Goal: Entertainment & Leisure: Consume media (video, audio)

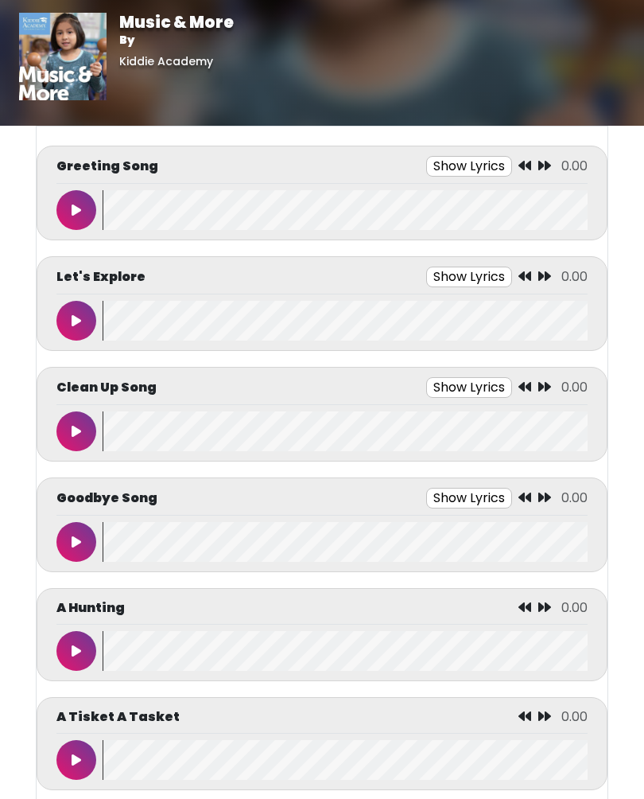
click at [65, 208] on button at bounding box center [76, 210] width 40 height 40
click at [84, 333] on button at bounding box center [76, 321] width 40 height 40
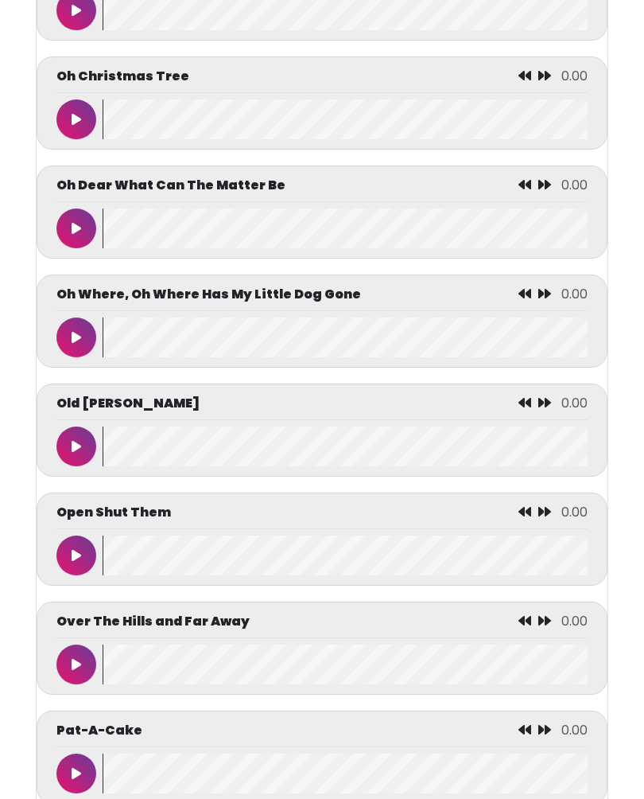
scroll to position [5323, 0]
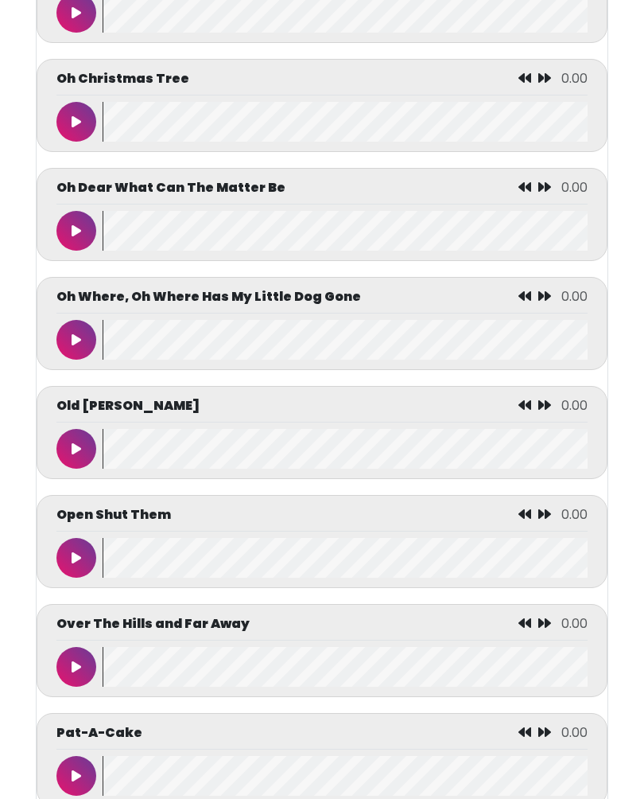
click at [63, 142] on button at bounding box center [76, 123] width 40 height 40
click at [72, 142] on button at bounding box center [76, 122] width 40 height 40
click at [67, 142] on button at bounding box center [76, 122] width 40 height 40
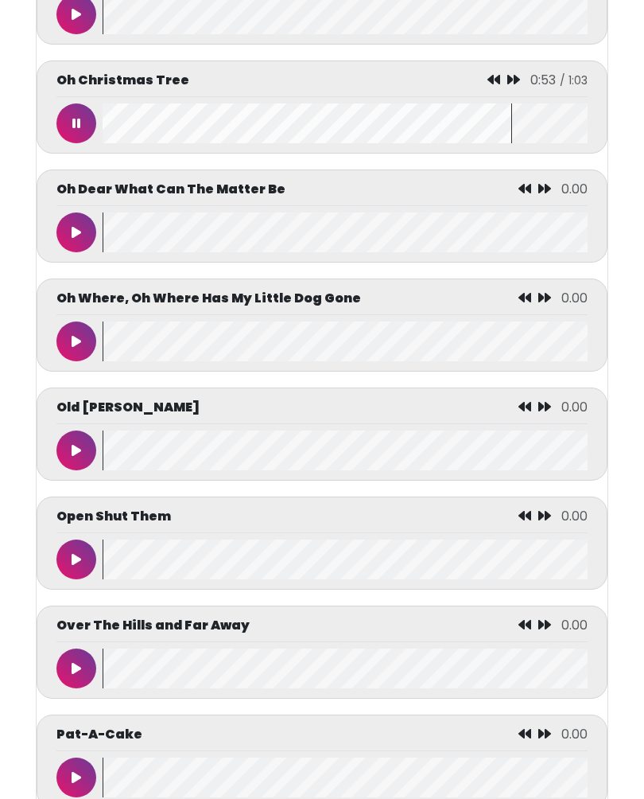
scroll to position [5313, 0]
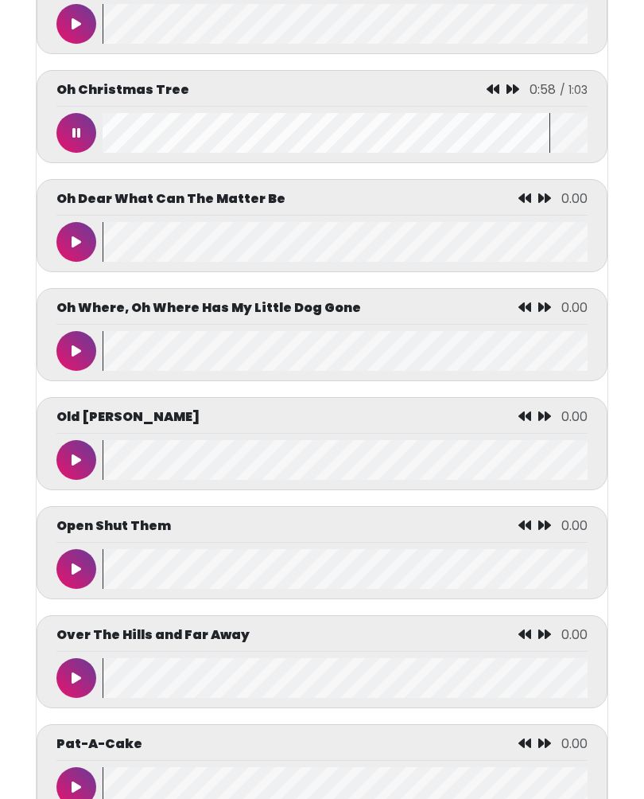
click at [495, 95] on icon at bounding box center [493, 89] width 13 height 13
click at [492, 95] on icon at bounding box center [497, 89] width 13 height 13
click at [482, 107] on div "Oh Christmas Tree 0:42 / 1:03" at bounding box center [321, 93] width 531 height 26
click at [491, 95] on icon at bounding box center [493, 89] width 13 height 13
click at [497, 95] on icon at bounding box center [494, 89] width 13 height 13
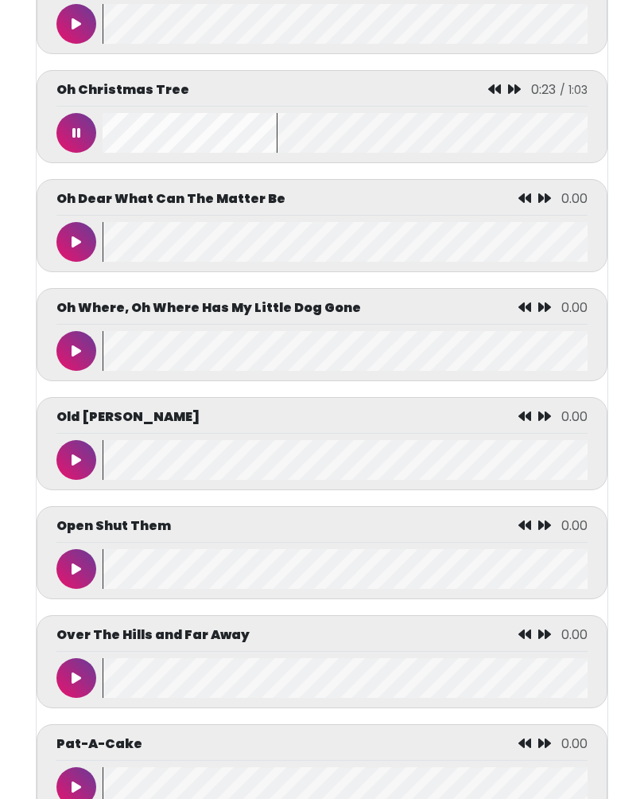
click at [496, 107] on div "Oh Christmas Tree 0:23 / 1:03" at bounding box center [321, 93] width 531 height 26
click at [496, 95] on icon at bounding box center [494, 89] width 13 height 13
click at [500, 95] on icon at bounding box center [498, 89] width 13 height 13
click at [490, 115] on div "Oh Christmas Tree 0:04 / 1:03" at bounding box center [322, 116] width 571 height 93
click at [494, 114] on div "Oh Christmas Tree 0:04 / 1:03" at bounding box center [322, 116] width 571 height 93
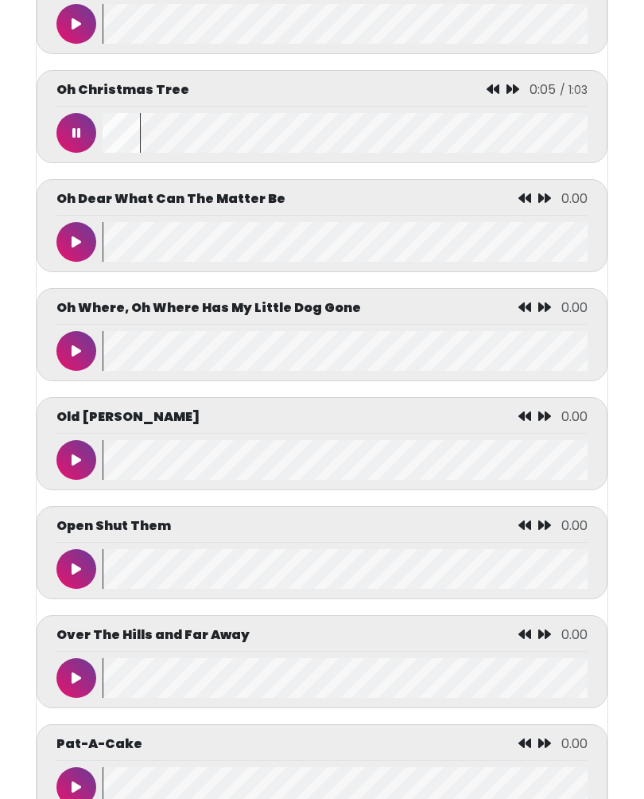
click at [500, 95] on icon at bounding box center [493, 89] width 13 height 13
click at [79, 153] on button at bounding box center [76, 133] width 40 height 40
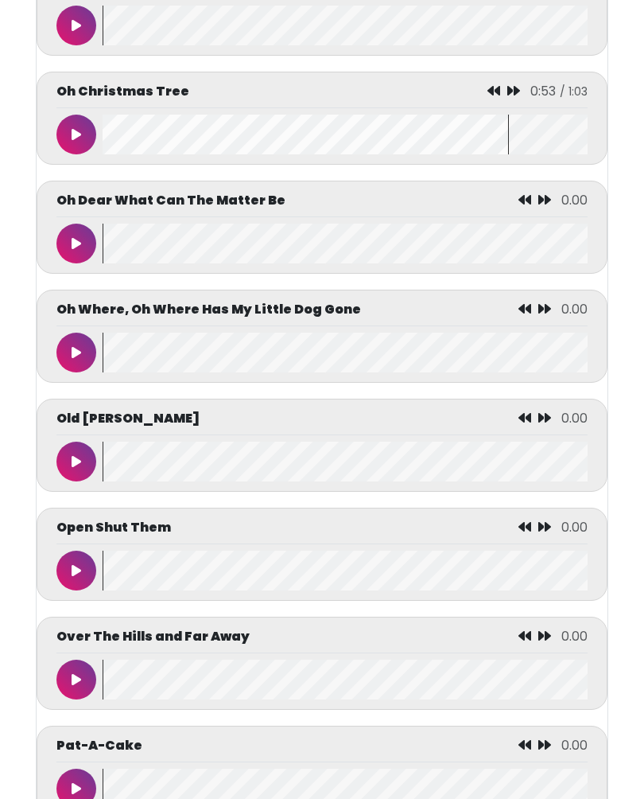
click at [395, 545] on div "Open Shut Them 0.00" at bounding box center [321, 532] width 531 height 26
click at [580, 428] on span "0.00" at bounding box center [575, 419] width 26 height 18
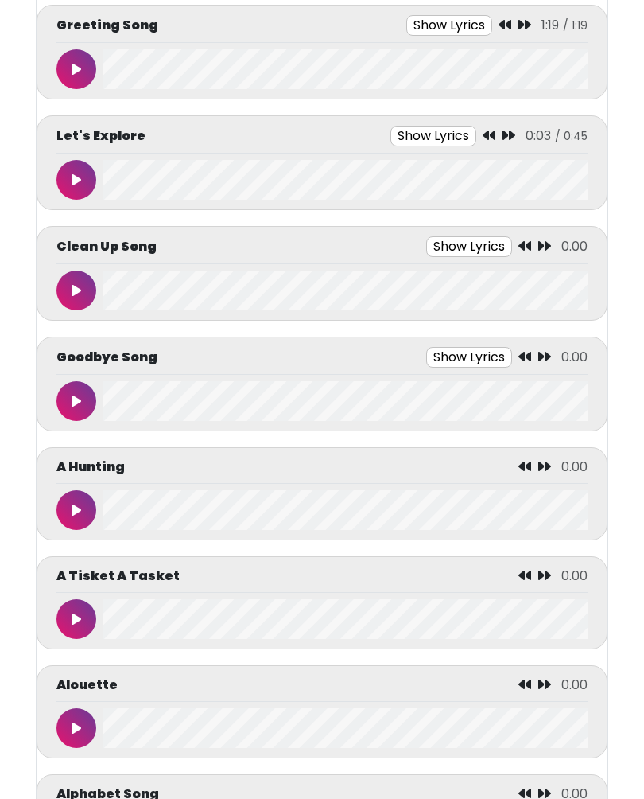
scroll to position [0, 0]
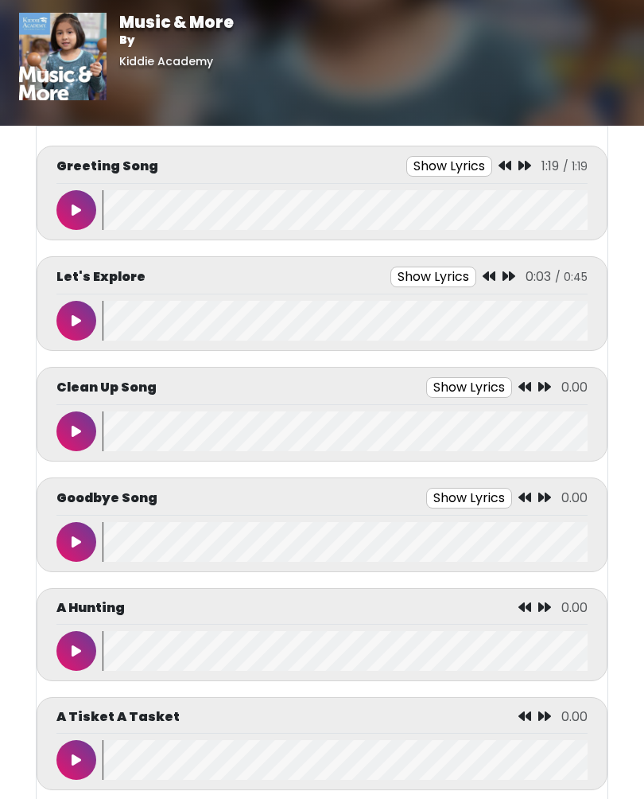
click at [72, 321] on icon at bounding box center [77, 320] width 10 height 13
click at [66, 434] on button at bounding box center [76, 431] width 40 height 40
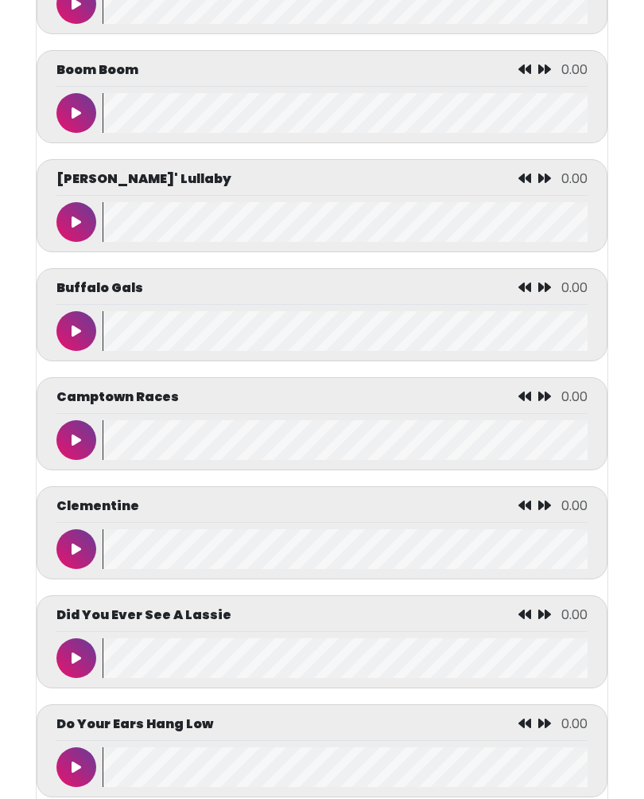
scroll to position [1670, 0]
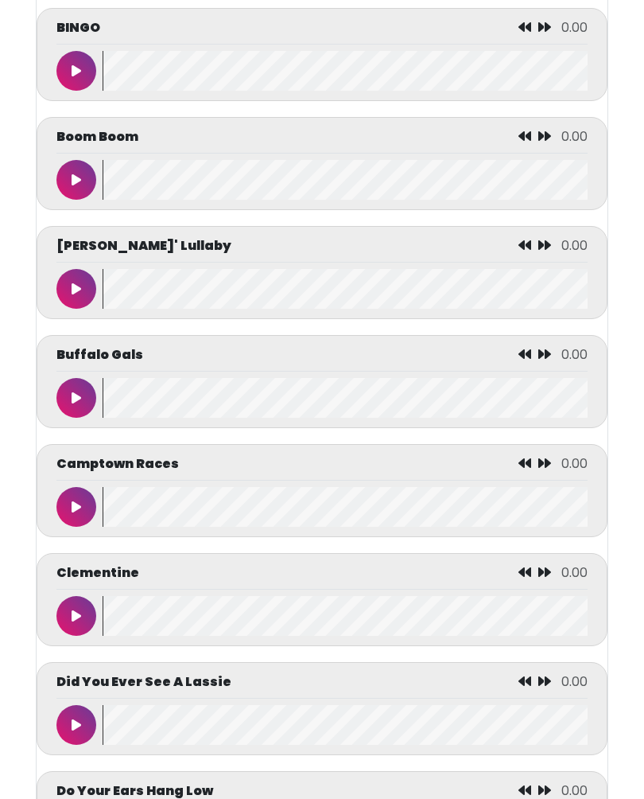
click at [76, 404] on icon at bounding box center [77, 397] width 10 height 13
click at [76, 404] on icon at bounding box center [76, 397] width 8 height 13
click at [68, 411] on button at bounding box center [76, 398] width 40 height 40
click at [71, 418] on button at bounding box center [76, 398] width 40 height 40
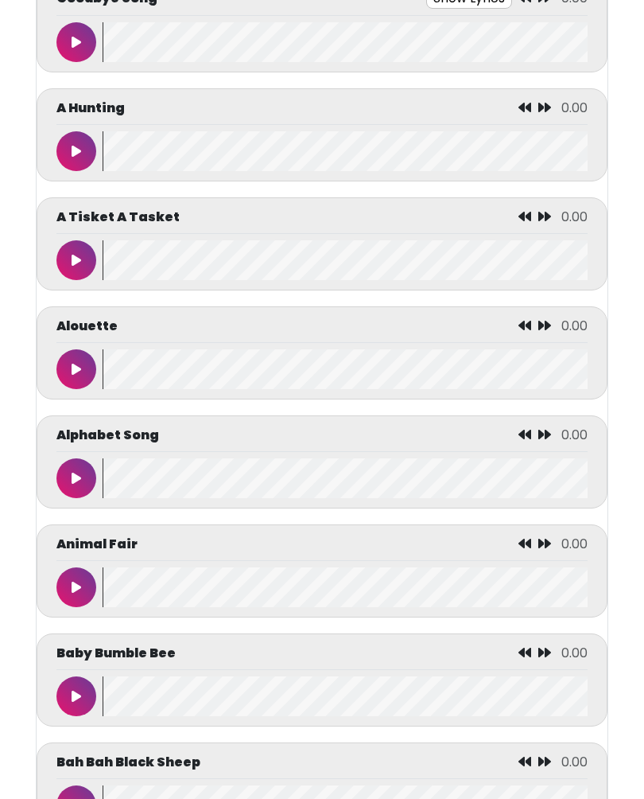
scroll to position [0, 0]
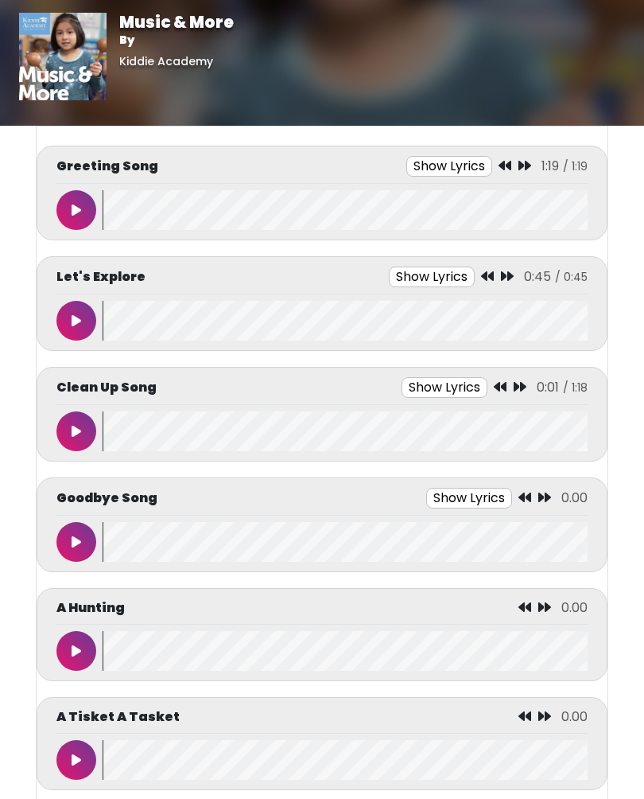
click at [95, 406] on div "Clean Up Song Show Lyrics 0:01 / 1:18 Let’s clean up" at bounding box center [321, 414] width 531 height 74
click at [85, 448] on button at bounding box center [76, 431] width 40 height 40
click at [67, 550] on button at bounding box center [76, 542] width 40 height 40
